Goal: Transaction & Acquisition: Purchase product/service

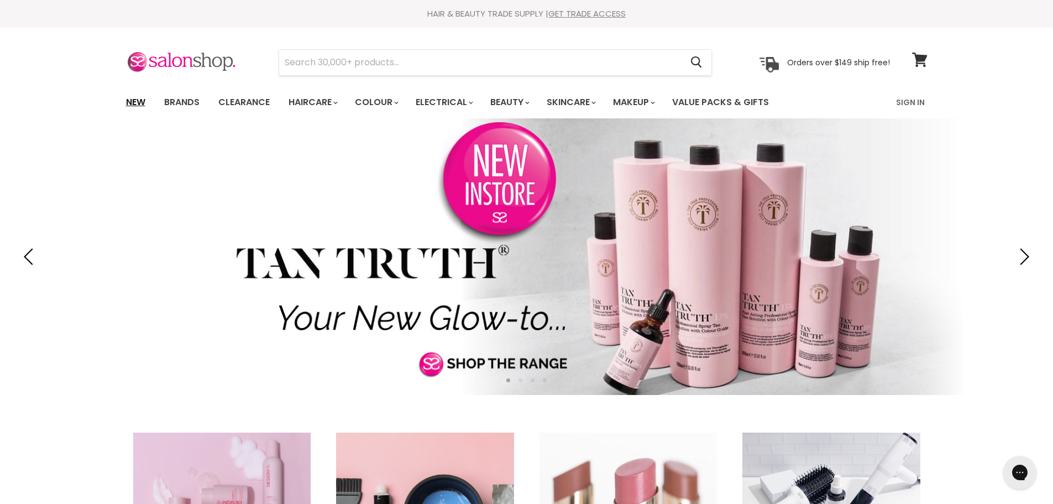
click at [130, 98] on link "New" at bounding box center [136, 102] width 36 height 23
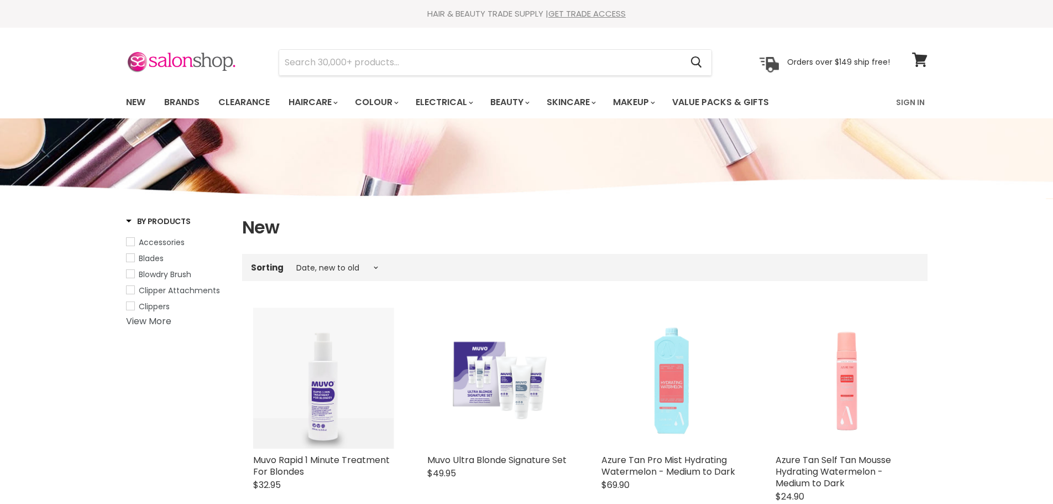
select select "created-descending"
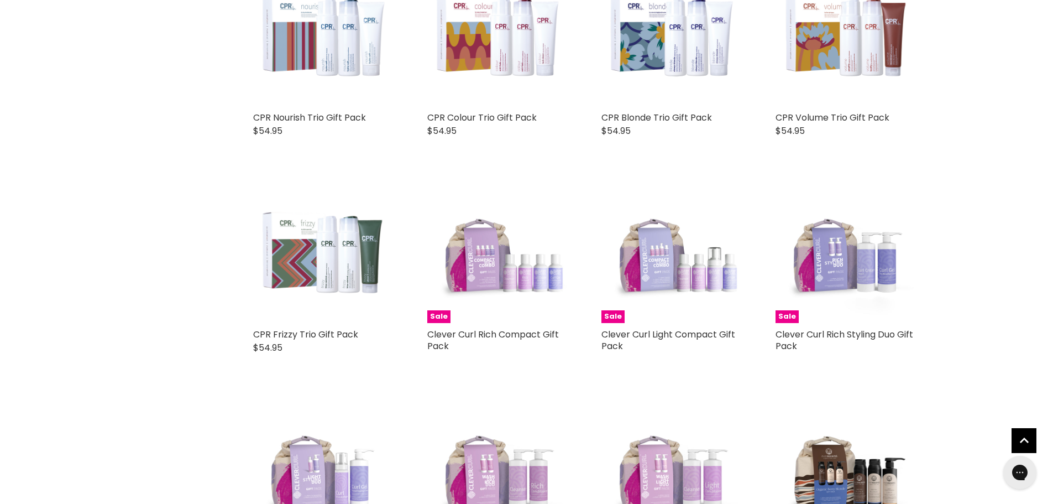
scroll to position [2432, 0]
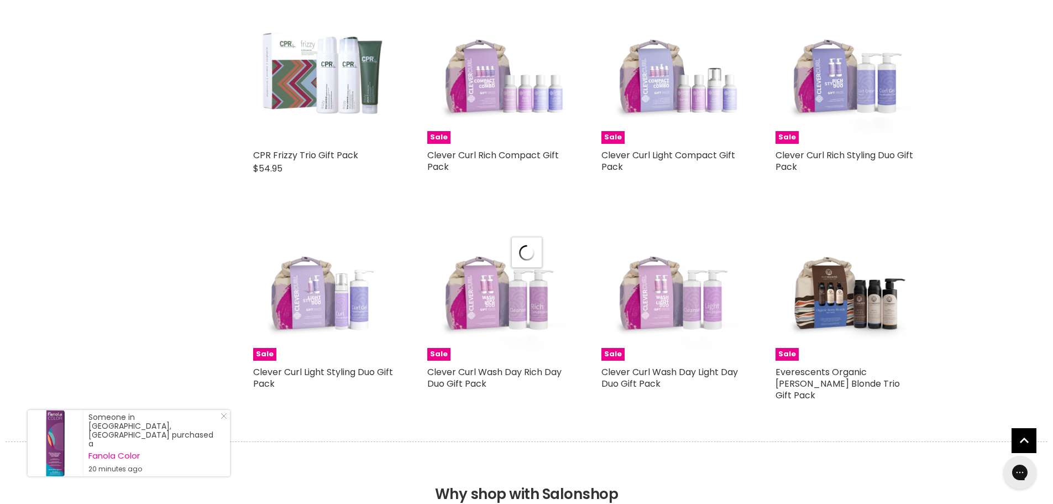
select select "created-descending"
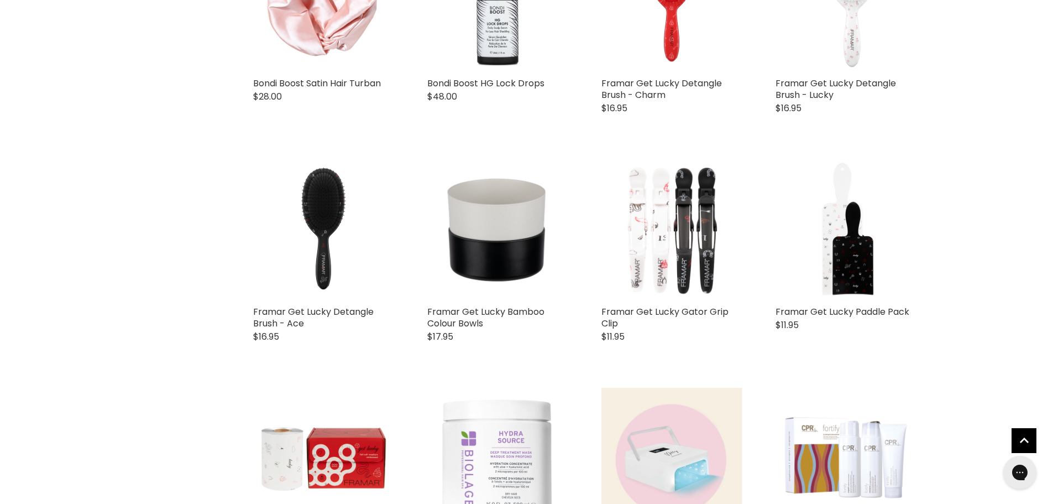
scroll to position [1437, 0]
